Goal: Transaction & Acquisition: Purchase product/service

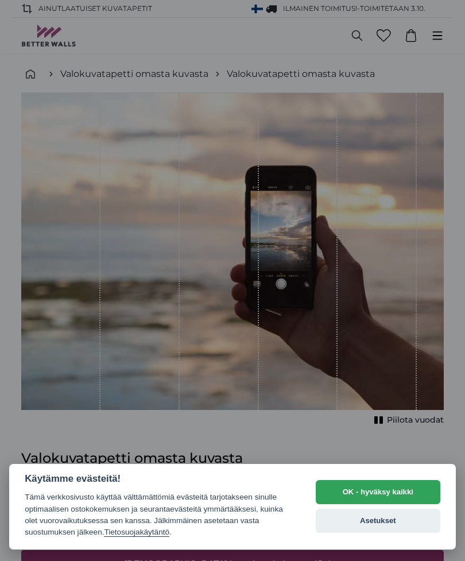
click at [404, 493] on button "OK - hyväksy kaikki" at bounding box center [378, 492] width 125 height 24
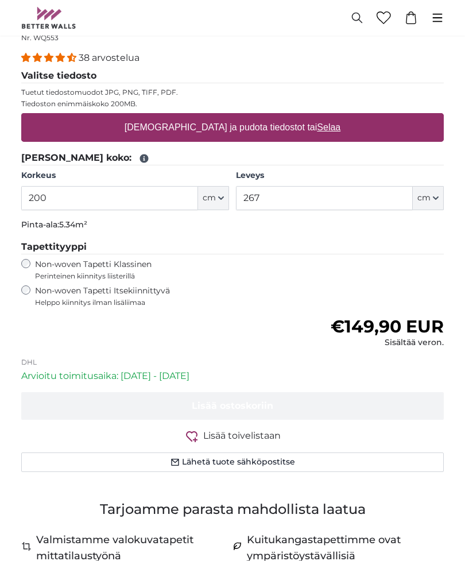
scroll to position [437, 0]
click at [215, 199] on span "cm" at bounding box center [209, 197] width 13 height 11
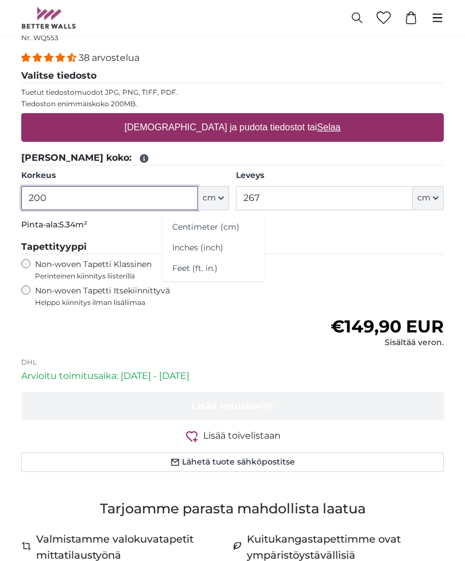
click at [76, 198] on input "200" at bounding box center [109, 198] width 177 height 24
type input "2"
type input "260"
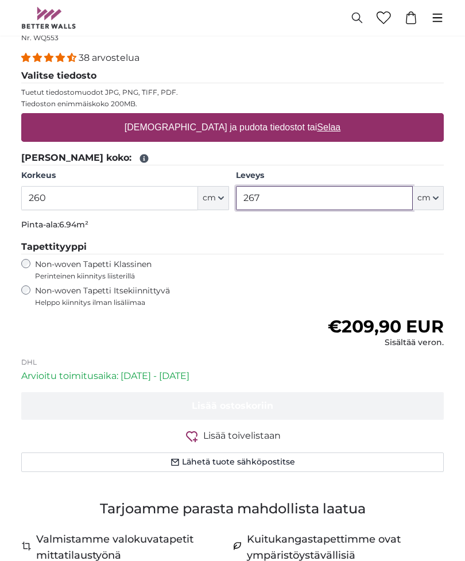
click at [292, 196] on input "267" at bounding box center [324, 198] width 177 height 24
type input "2"
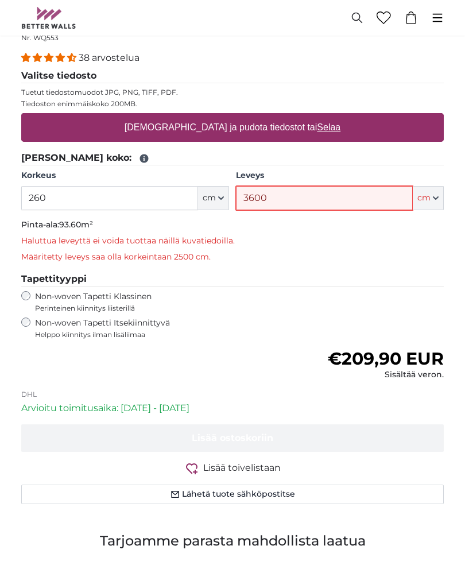
type input "3600"
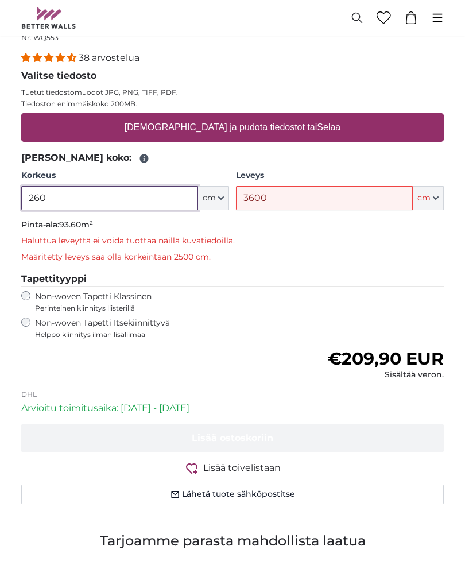
click at [67, 196] on input "260" at bounding box center [109, 198] width 177 height 24
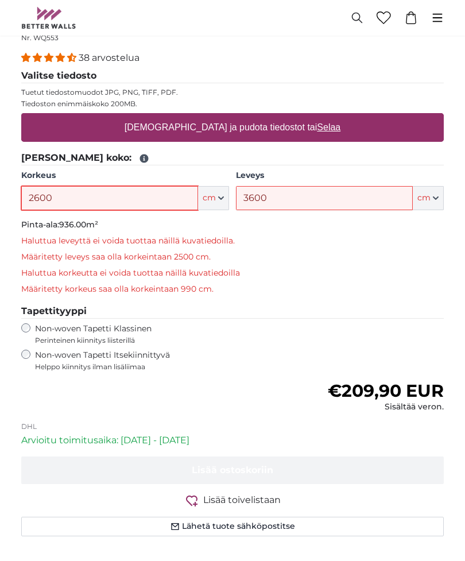
type input "260"
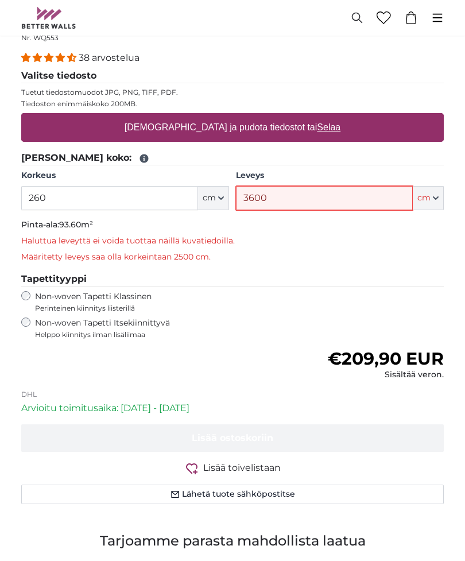
click at [301, 197] on input "3600" at bounding box center [324, 198] width 177 height 24
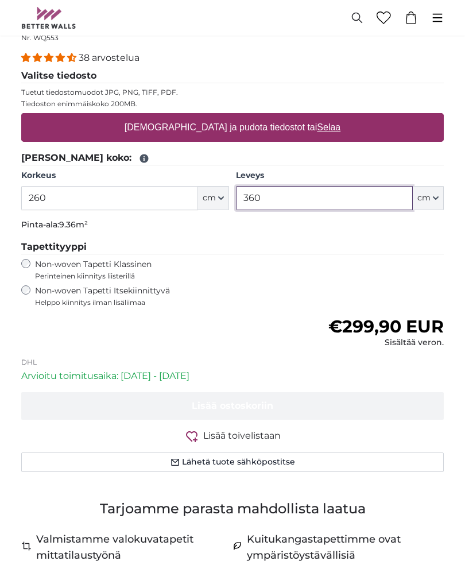
type input "360"
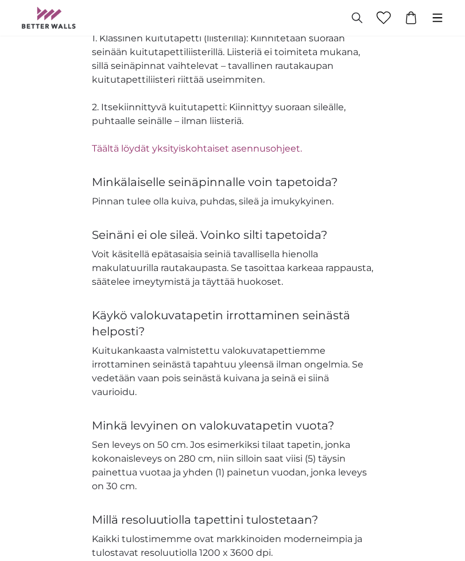
scroll to position [2392, 0]
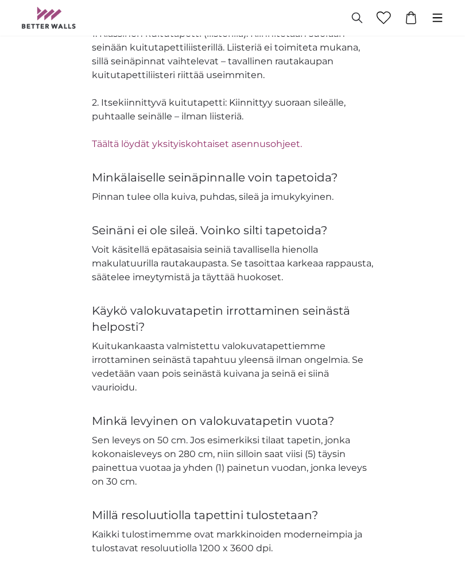
click at [421, 439] on div "Tuotetta koskevat kysymykset Mitkä ovat Betterwalls valokuvatapettien ominaisuu…" at bounding box center [232, 153] width 441 height 804
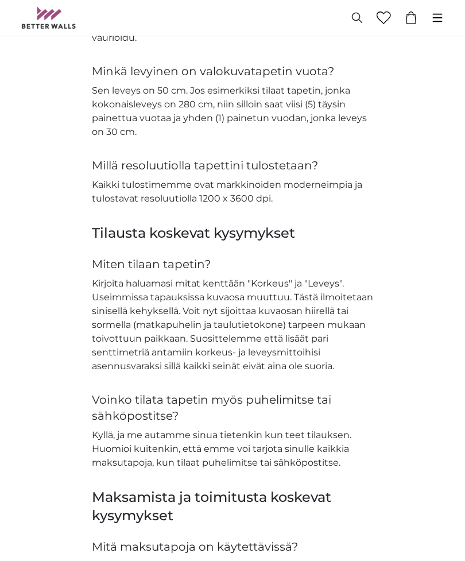
scroll to position [2734, 0]
